Goal: Find specific page/section: Find specific page/section

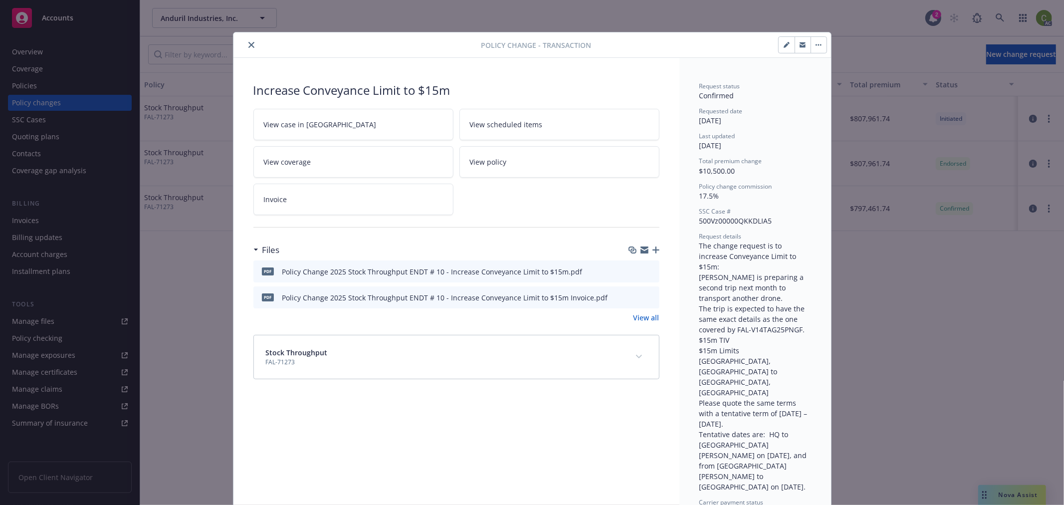
click at [248, 46] on icon "close" at bounding box center [251, 45] width 6 height 6
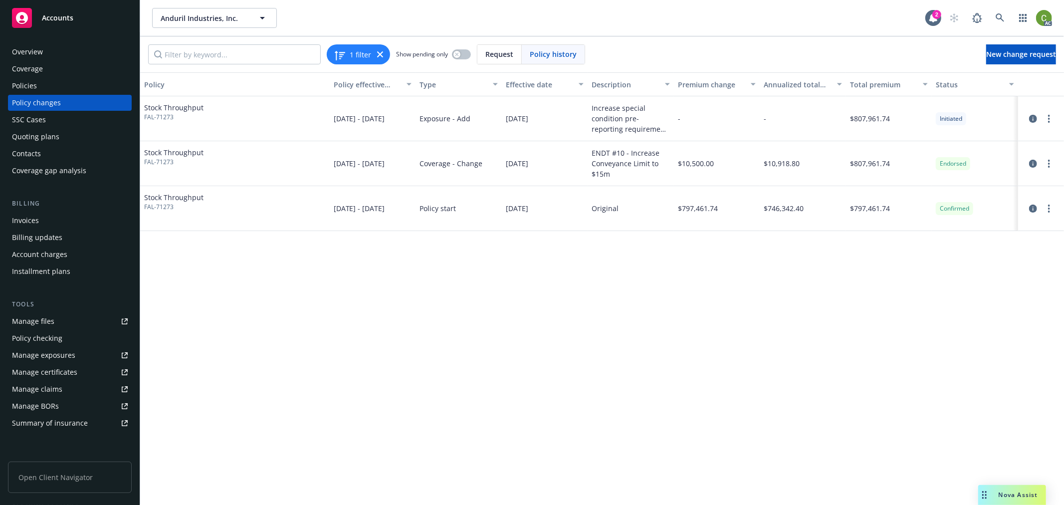
click at [62, 22] on div "Accounts" at bounding box center [70, 18] width 116 height 20
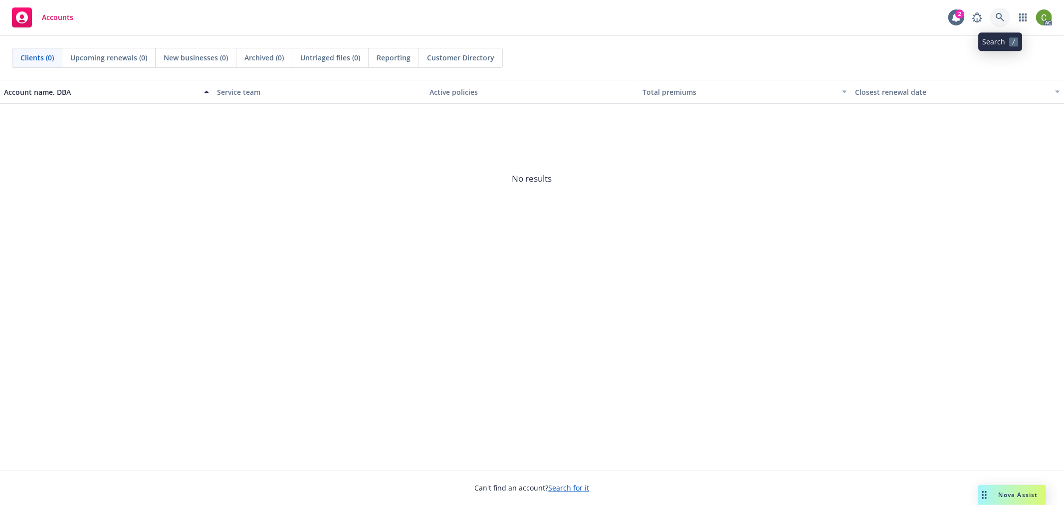
click at [1001, 14] on icon at bounding box center [1000, 17] width 8 height 8
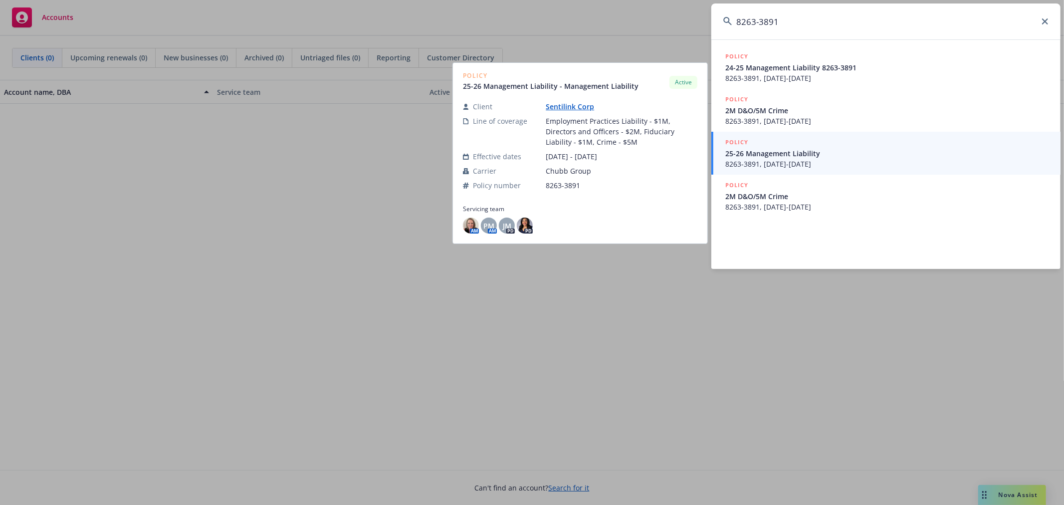
type input "8263-3891"
click at [829, 155] on span "25-26 Management Liability" at bounding box center [887, 153] width 323 height 10
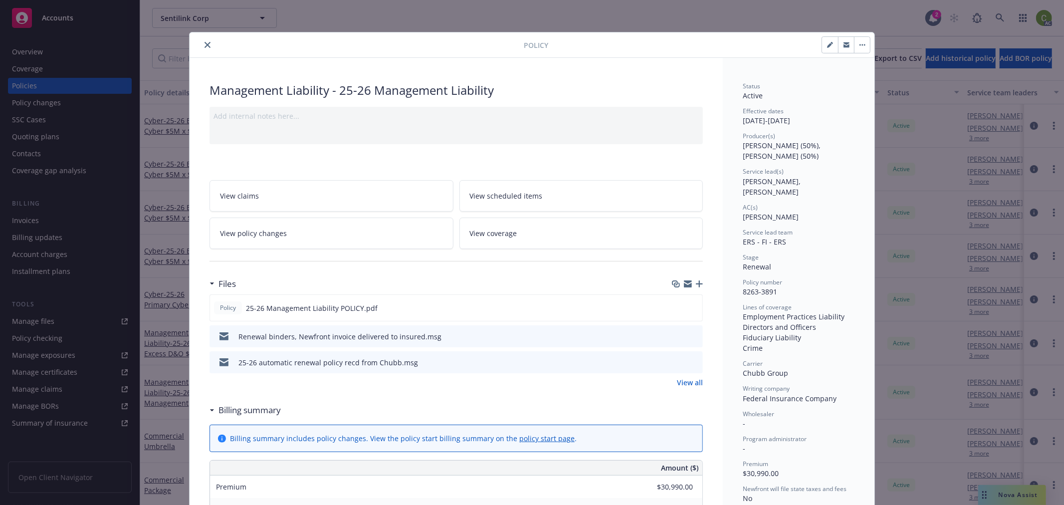
click at [205, 43] on icon "close" at bounding box center [208, 45] width 6 height 6
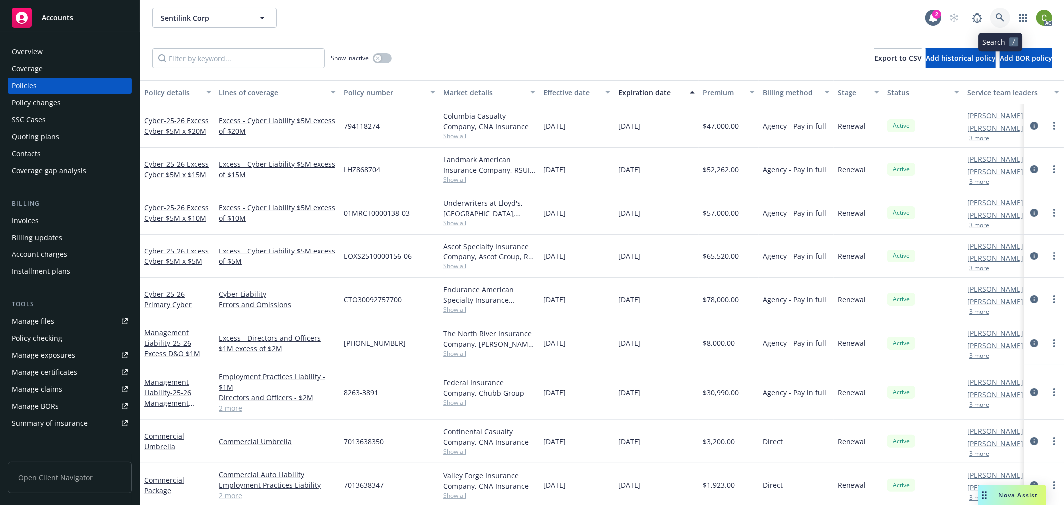
click at [1008, 19] on link at bounding box center [1000, 18] width 20 height 20
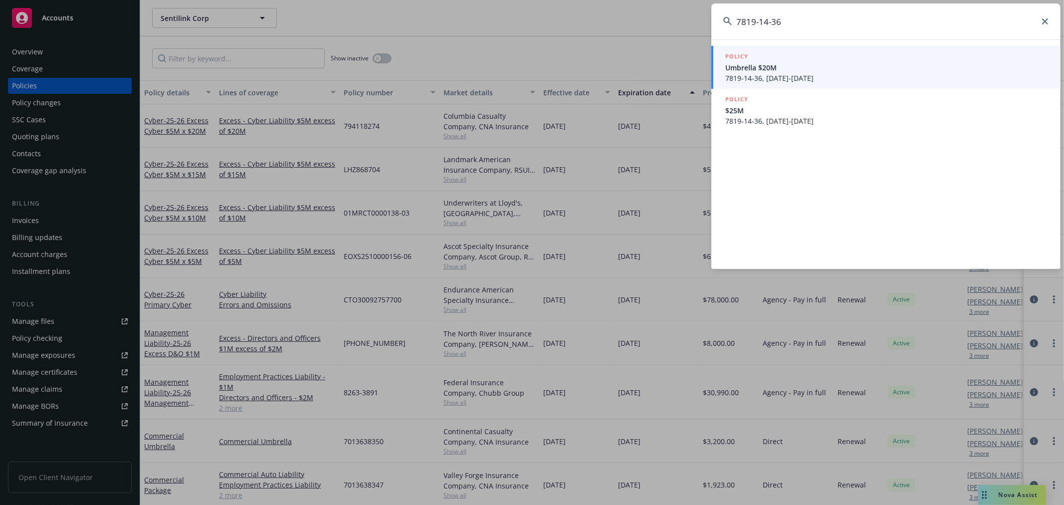
type input "7819-14-36"
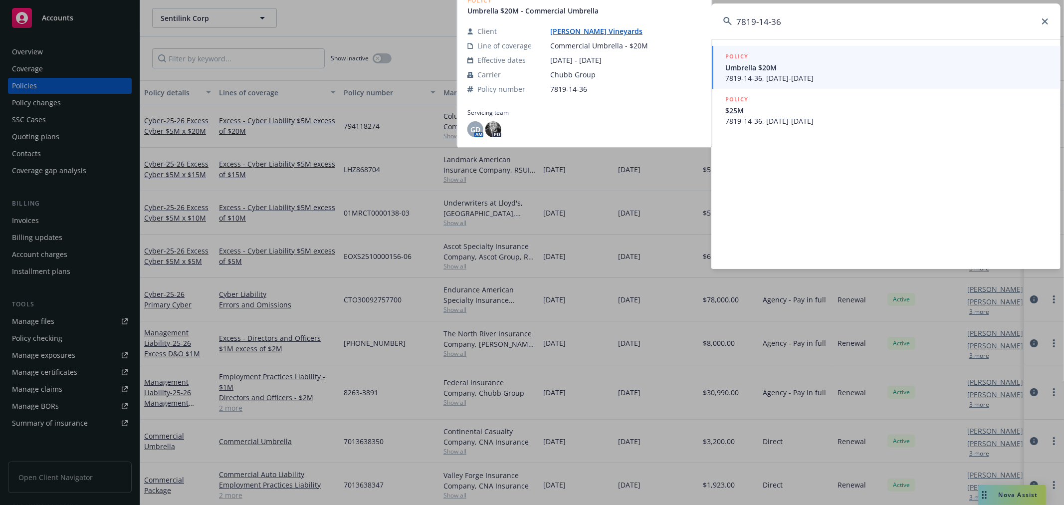
click at [944, 116] on span "7819-14-36, [DATE]-[DATE]" at bounding box center [887, 121] width 323 height 10
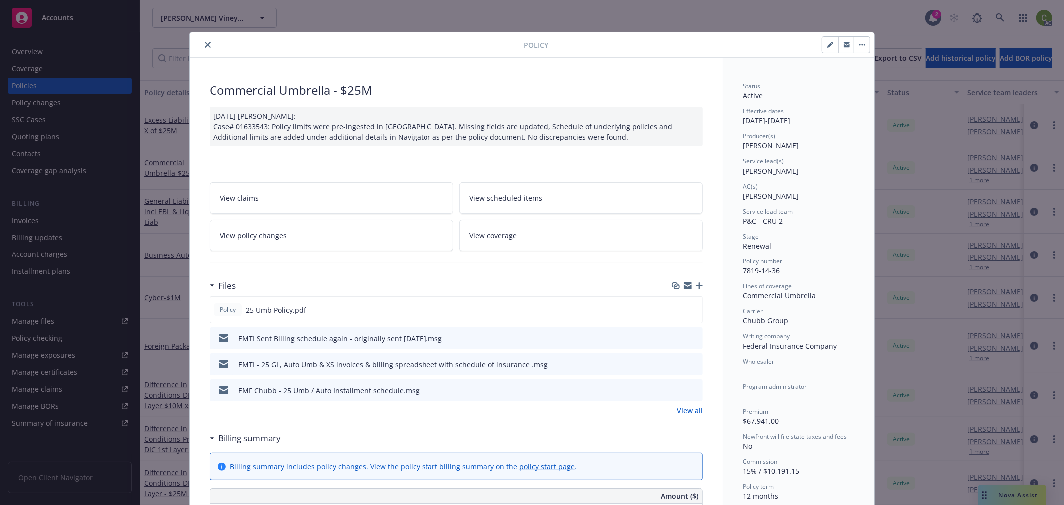
click at [205, 41] on button "close" at bounding box center [208, 45] width 12 height 12
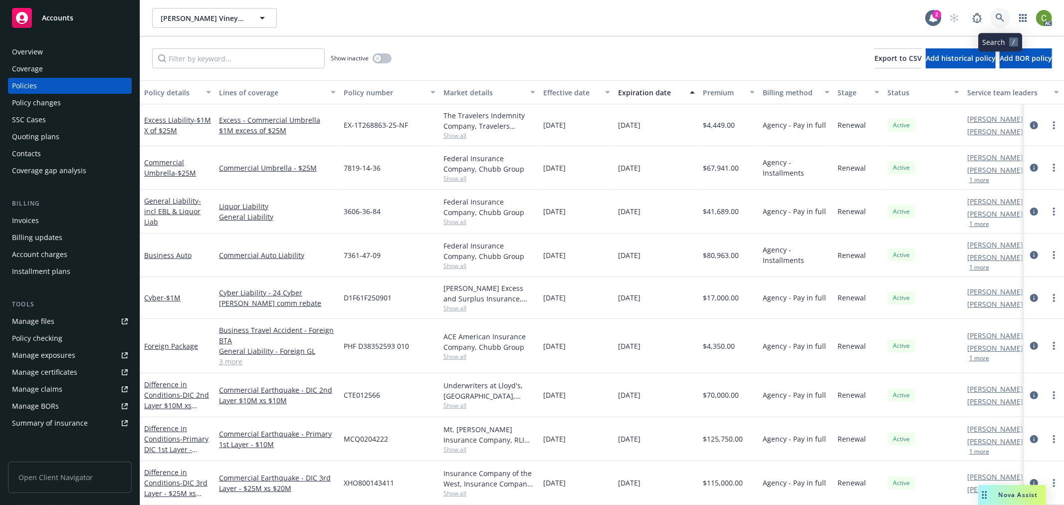
drag, startPoint x: 1009, startPoint y: 21, endPoint x: 1001, endPoint y: 40, distance: 20.4
click at [1009, 20] on link at bounding box center [1000, 18] width 20 height 20
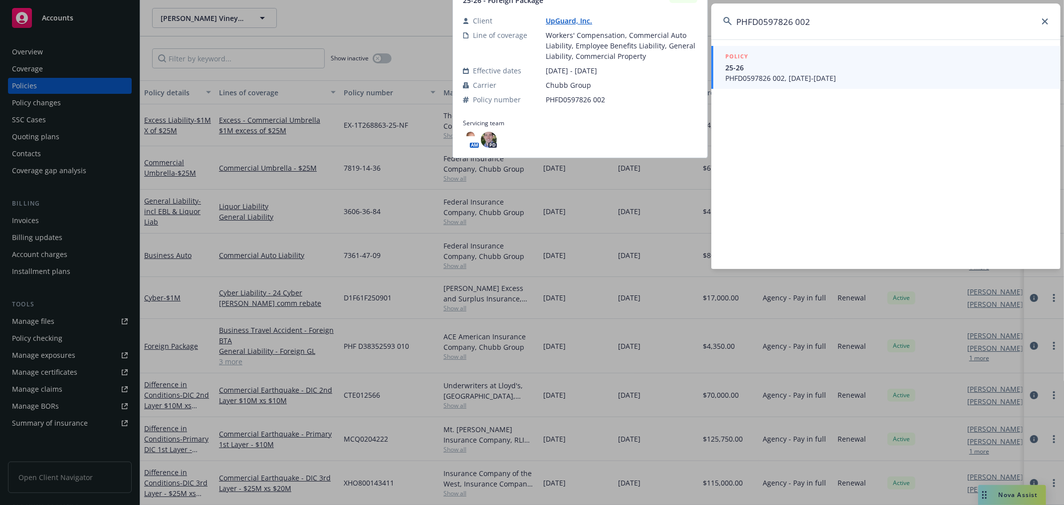
type input "PHFD0597826 002"
click at [885, 80] on span "PHFD0597826 002, [DATE]-[DATE]" at bounding box center [887, 78] width 323 height 10
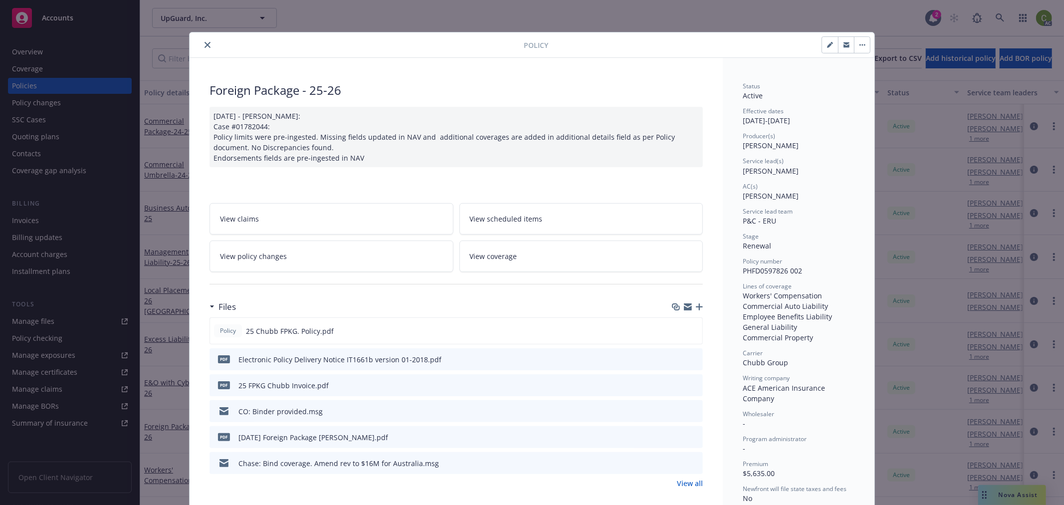
click at [205, 43] on icon "close" at bounding box center [208, 45] width 6 height 6
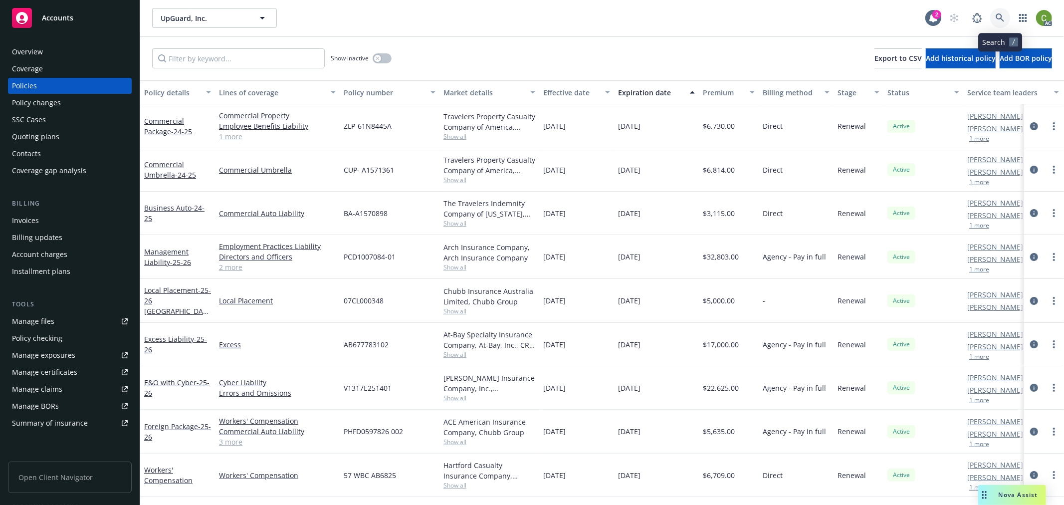
click at [1006, 15] on link at bounding box center [1000, 18] width 20 height 20
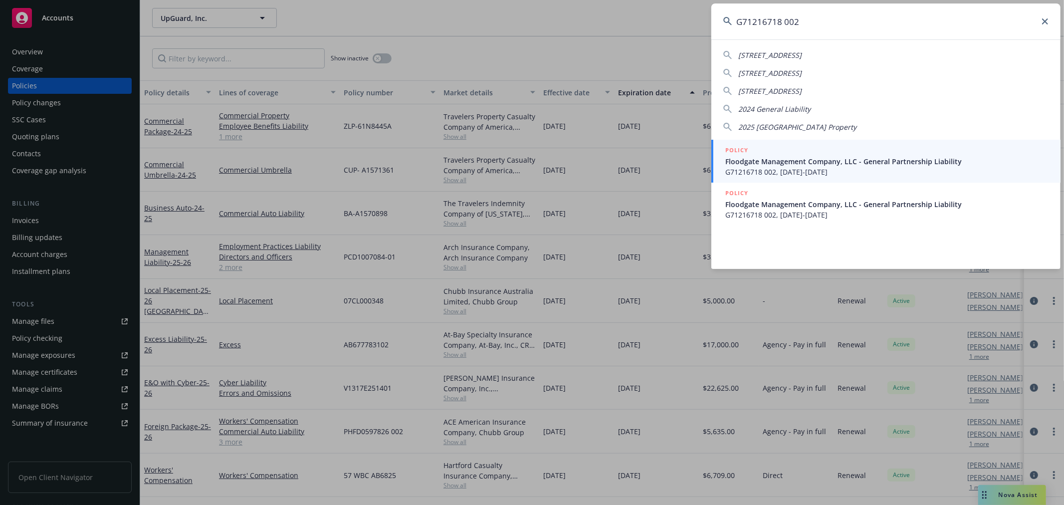
type input "G71216718 002"
click at [800, 175] on span "G71216718 002, [DATE]-[DATE]" at bounding box center [887, 172] width 323 height 10
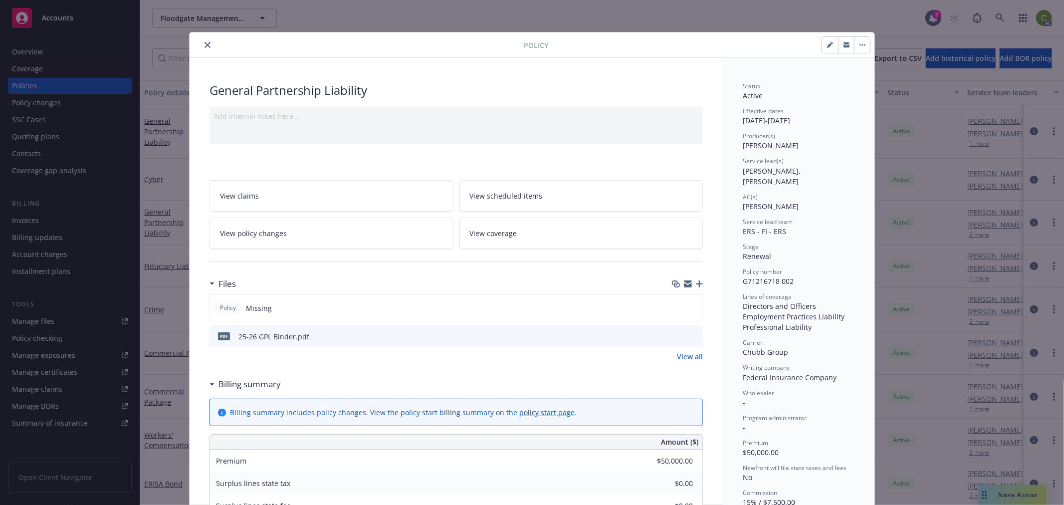
drag, startPoint x: 204, startPoint y: 41, endPoint x: 205, endPoint y: 52, distance: 11.1
click at [204, 41] on button "close" at bounding box center [208, 45] width 12 height 12
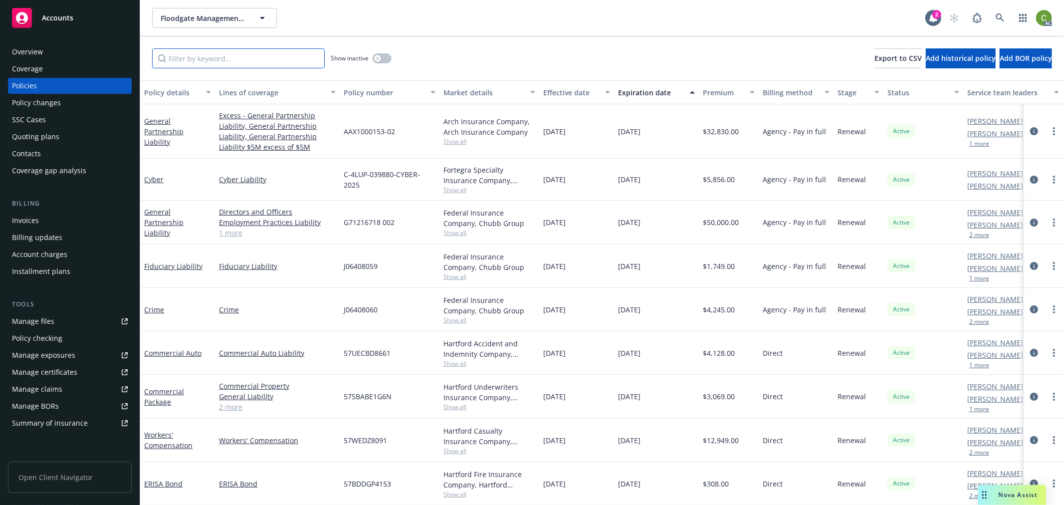
click at [208, 60] on input "Filter by keyword..." at bounding box center [238, 58] width 173 height 20
paste input "J06408060"
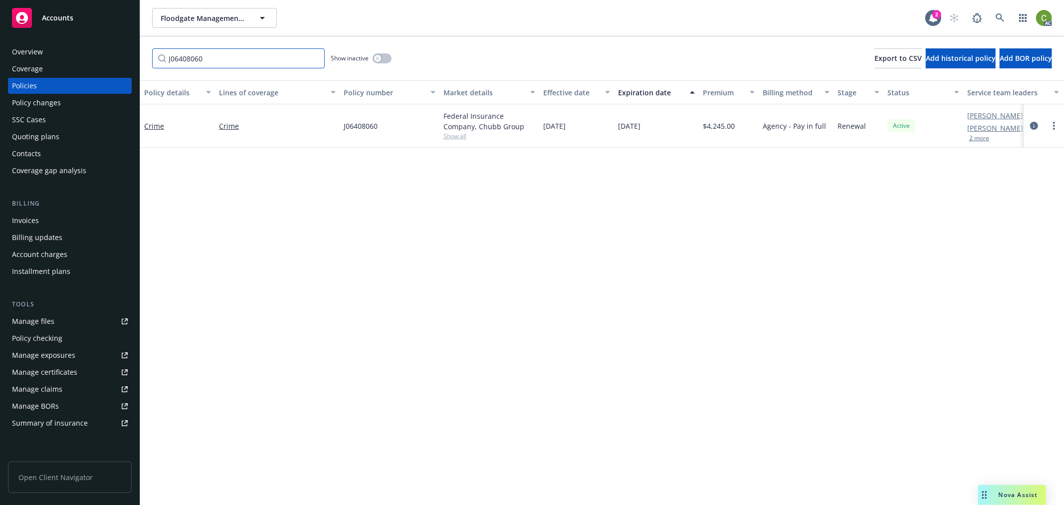
drag, startPoint x: 266, startPoint y: 60, endPoint x: 38, endPoint y: 102, distance: 231.9
click at [0, 69] on div "Accounts Overview Coverage Policies Policy changes SSC Cases Quoting plans Cont…" at bounding box center [532, 252] width 1064 height 505
paste input "59"
type input "J06408059"
click at [1003, 21] on icon at bounding box center [1000, 17] width 9 height 9
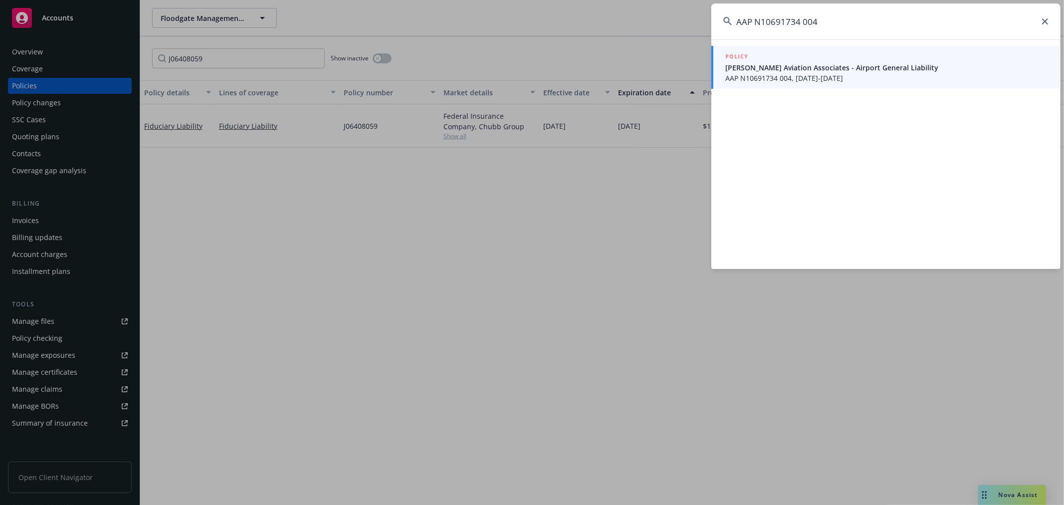
type input "AAP N10691734 004"
click at [834, 71] on div "POLICY [PERSON_NAME] Aviation Associates - Airport General Liability AAP N10691…" at bounding box center [887, 67] width 323 height 32
